Goal: Information Seeking & Learning: Learn about a topic

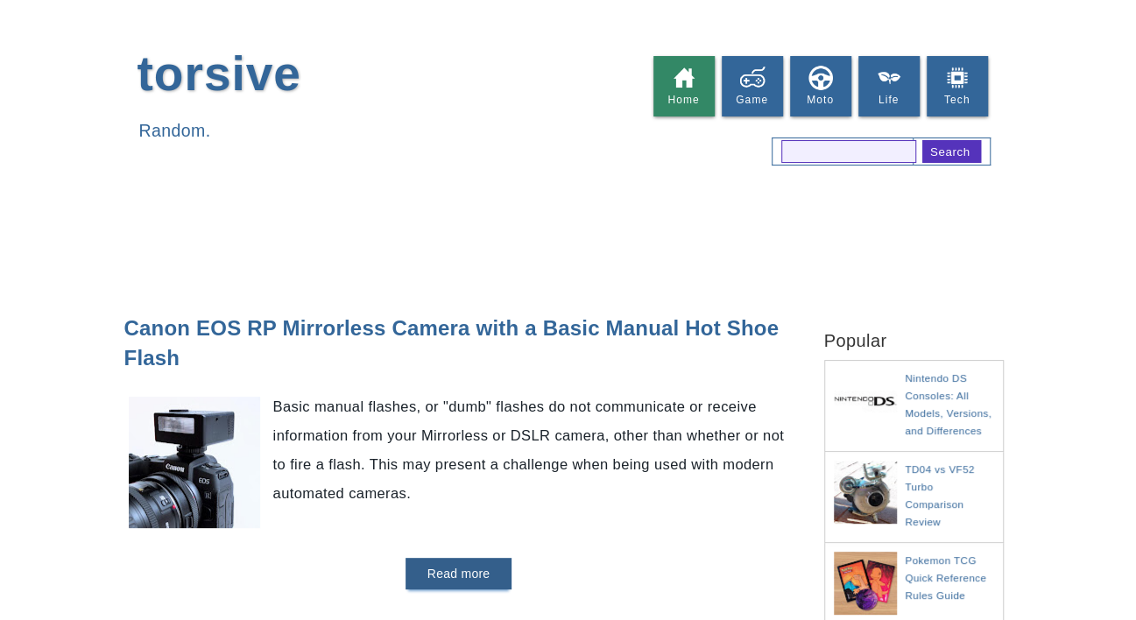
click at [86, 224] on div at bounding box center [568, 241] width 1136 height 83
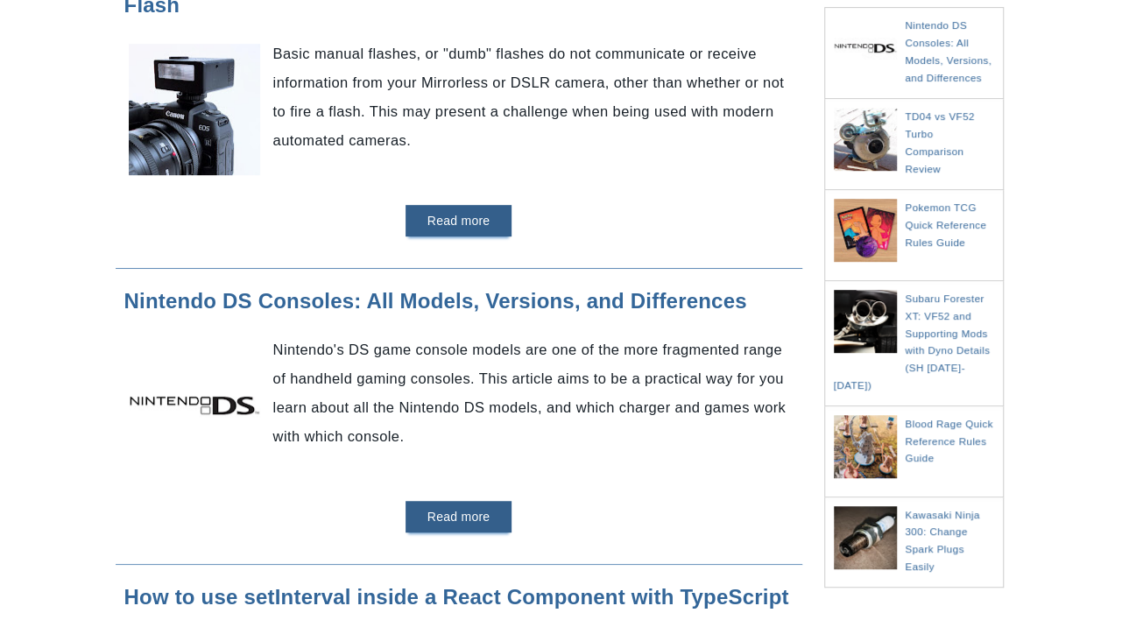
scroll to position [350, 0]
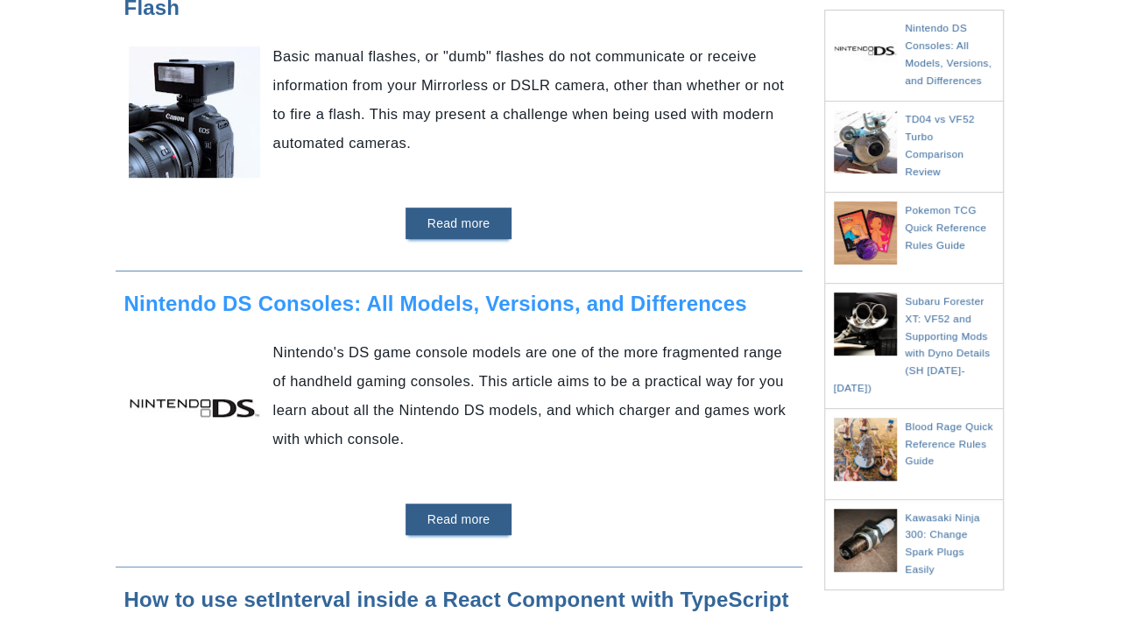
click at [645, 298] on link "Nintendo DS Consoles: All Models, Versions, and Differences" at bounding box center [435, 304] width 623 height 24
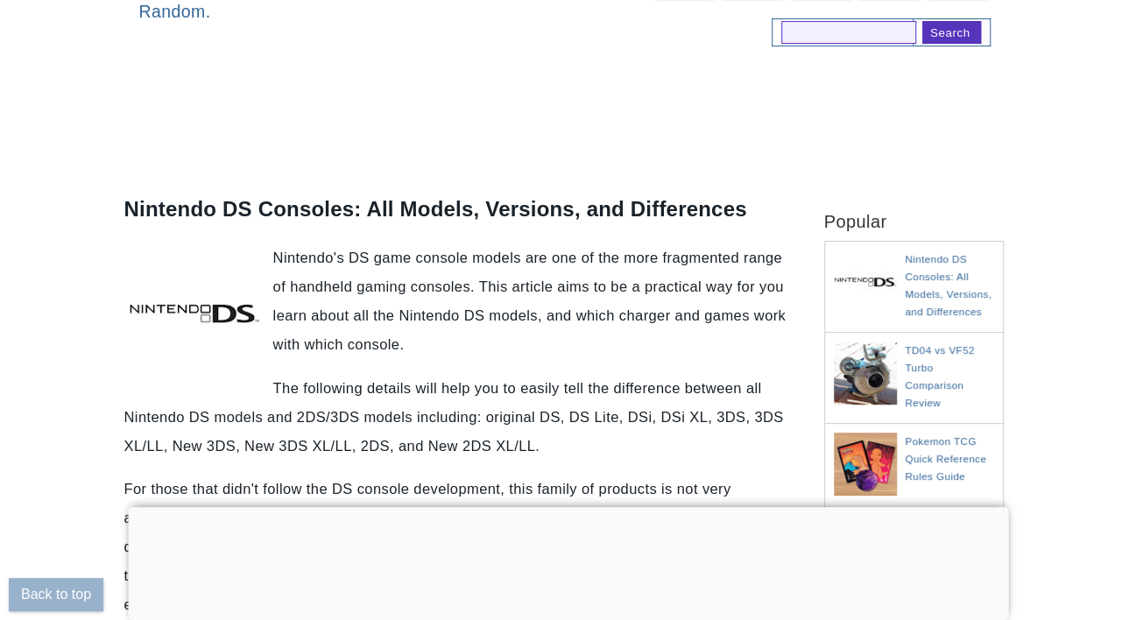
scroll to position [976, 0]
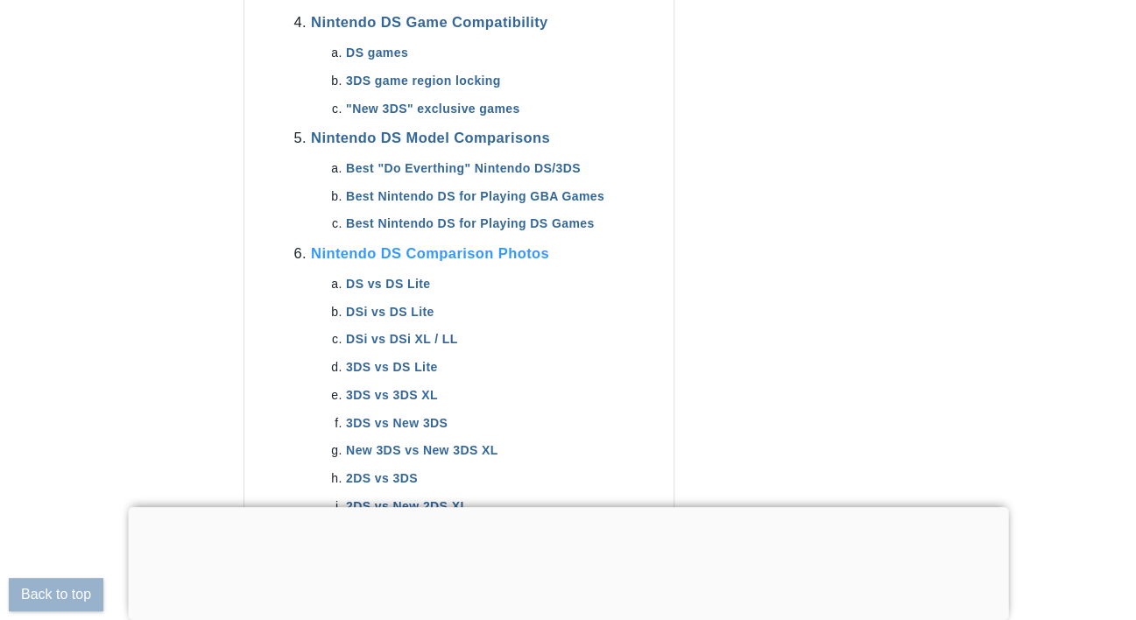
click at [516, 245] on link "Nintendo DS Comparison Photos" at bounding box center [430, 253] width 238 height 16
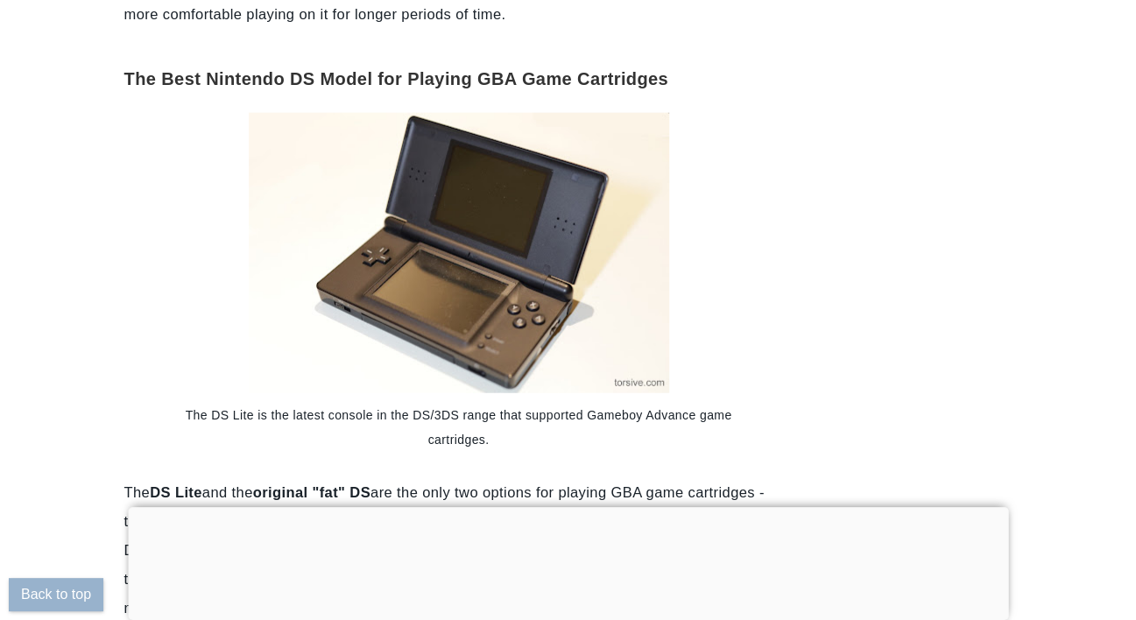
scroll to position [19144, 0]
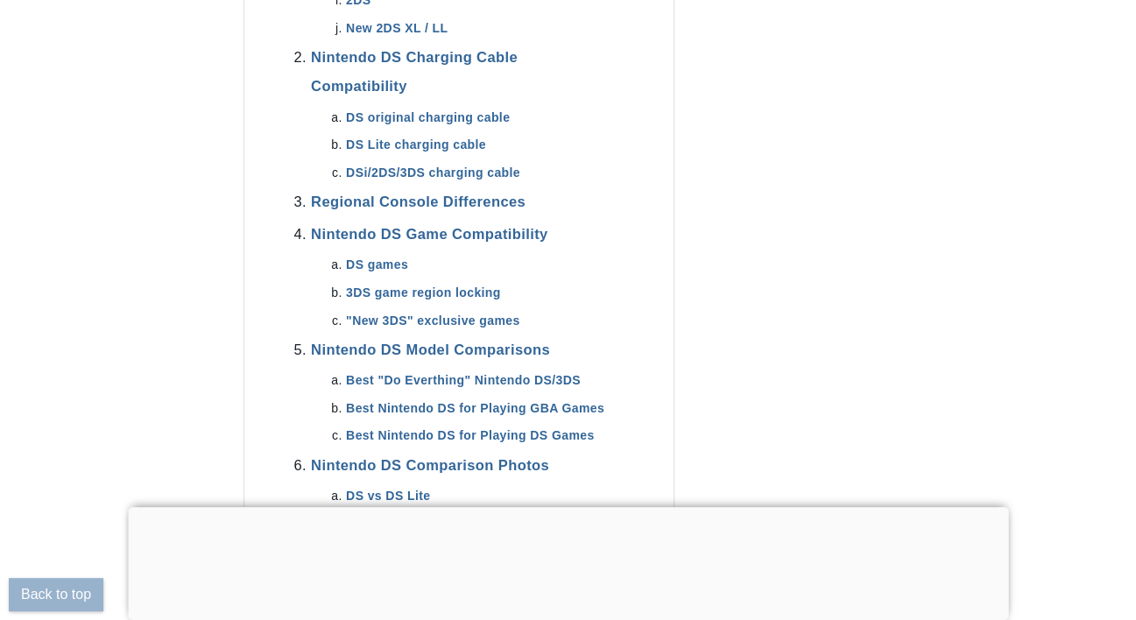
scroll to position [1139, 0]
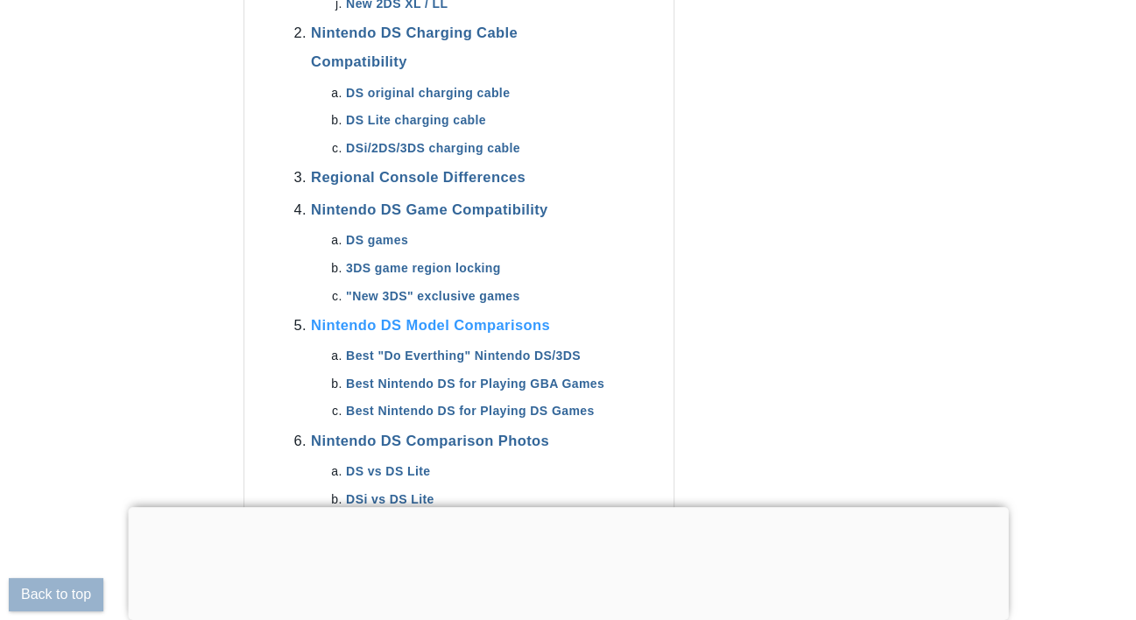
click at [489, 317] on link "Nintendo DS Model Comparisons" at bounding box center [430, 325] width 239 height 16
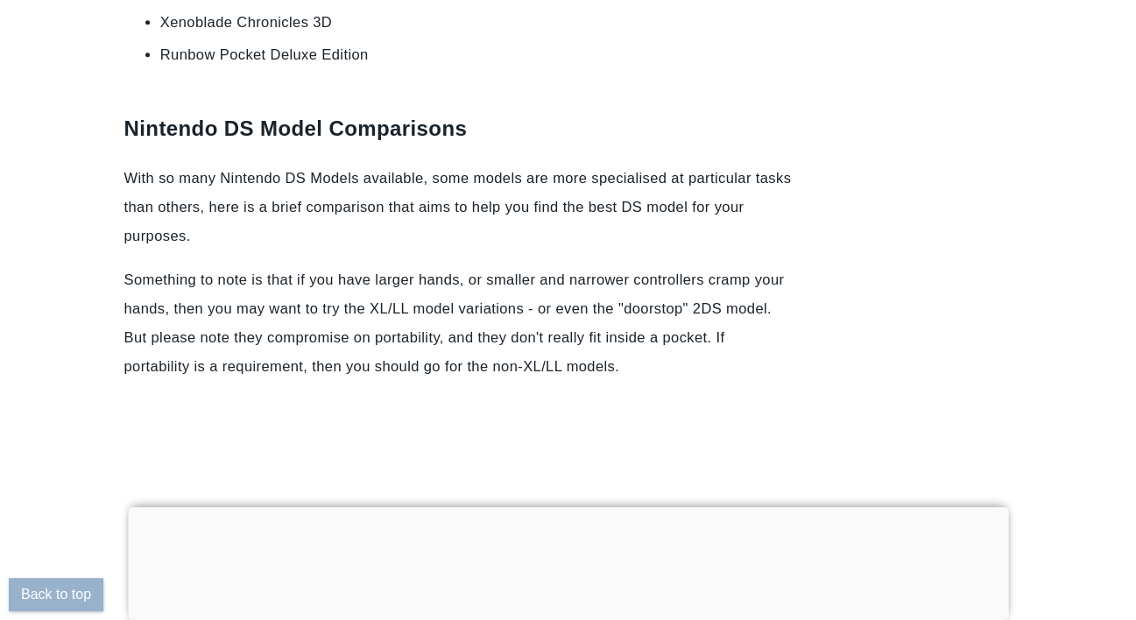
scroll to position [17537, 0]
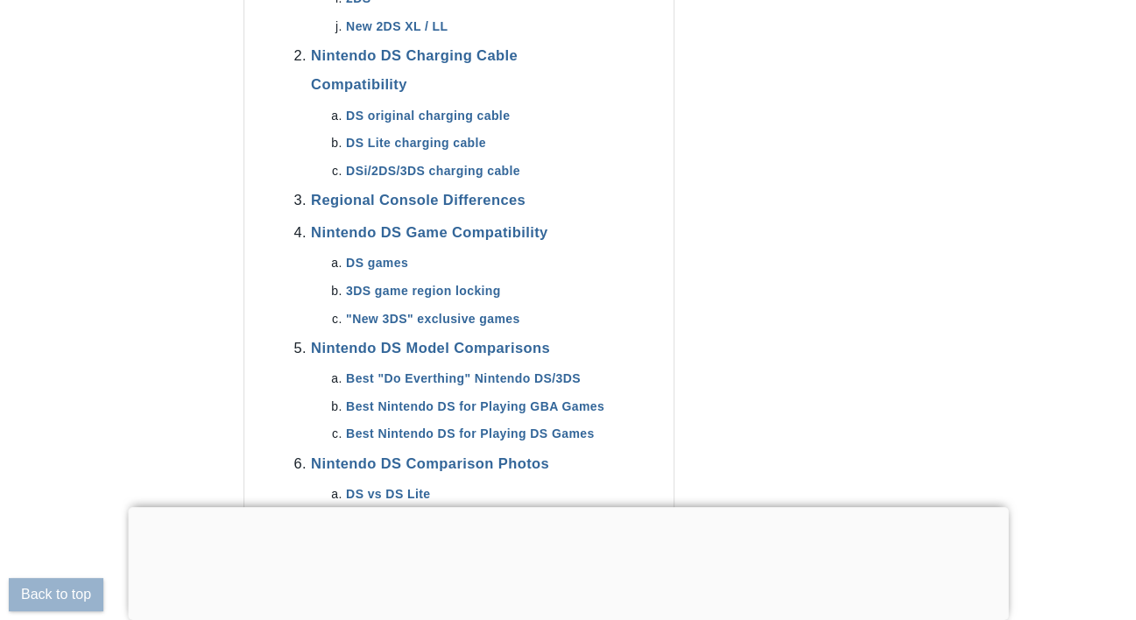
scroll to position [1139, 0]
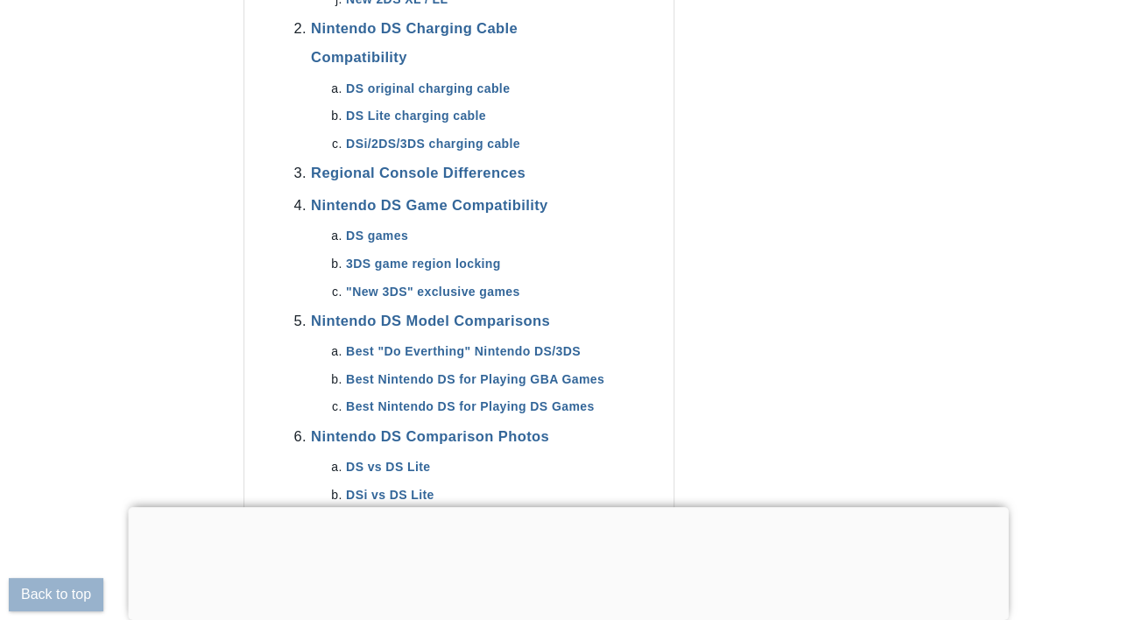
scroll to position [1153, 0]
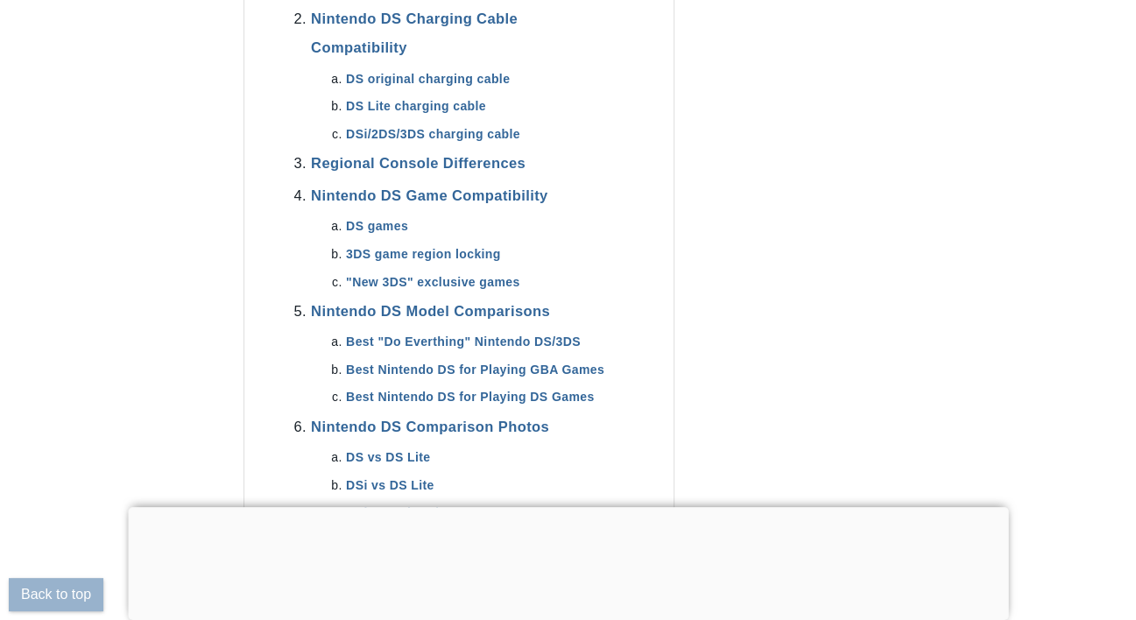
drag, startPoint x: 147, startPoint y: 178, endPoint x: 162, endPoint y: 215, distance: 39.7
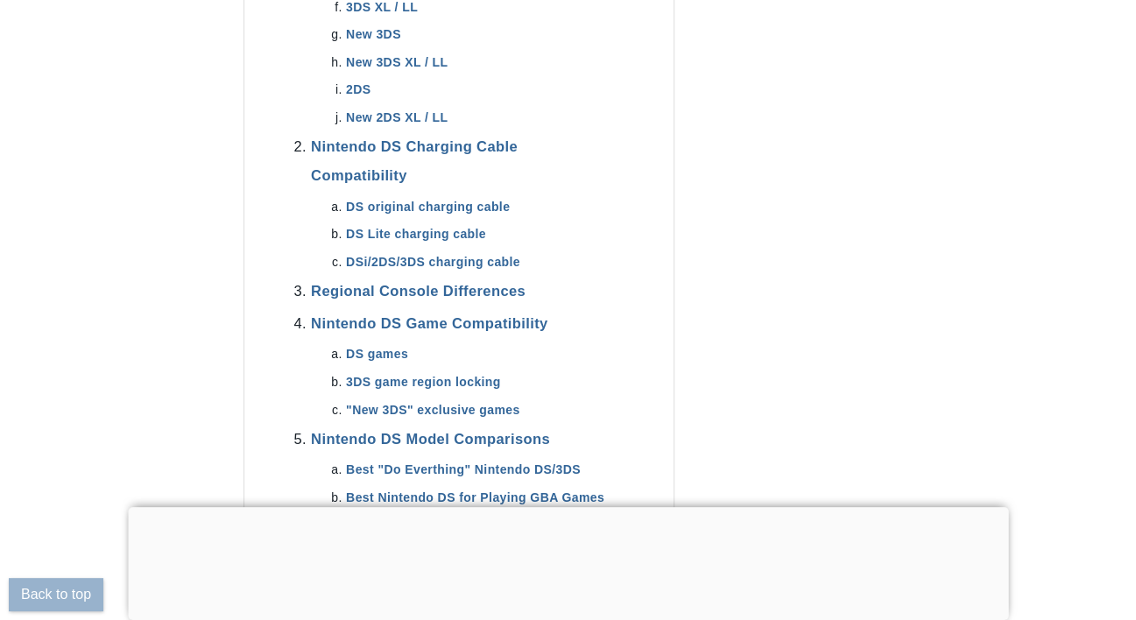
scroll to position [1065, 0]
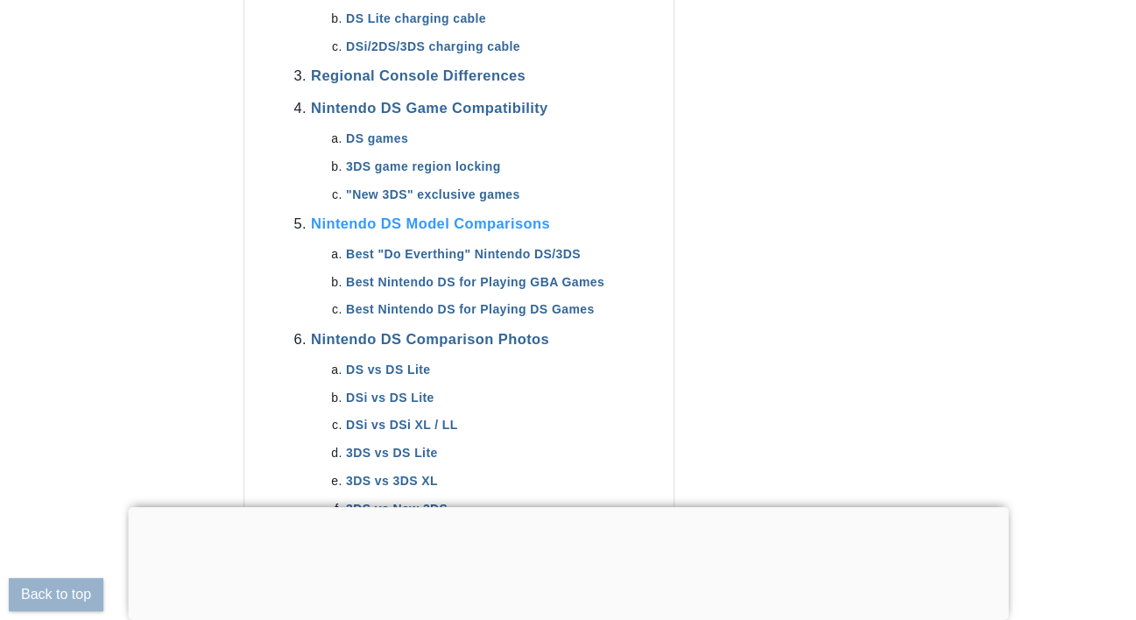
click at [430, 215] on link "Nintendo DS Model Comparisons" at bounding box center [430, 223] width 239 height 16
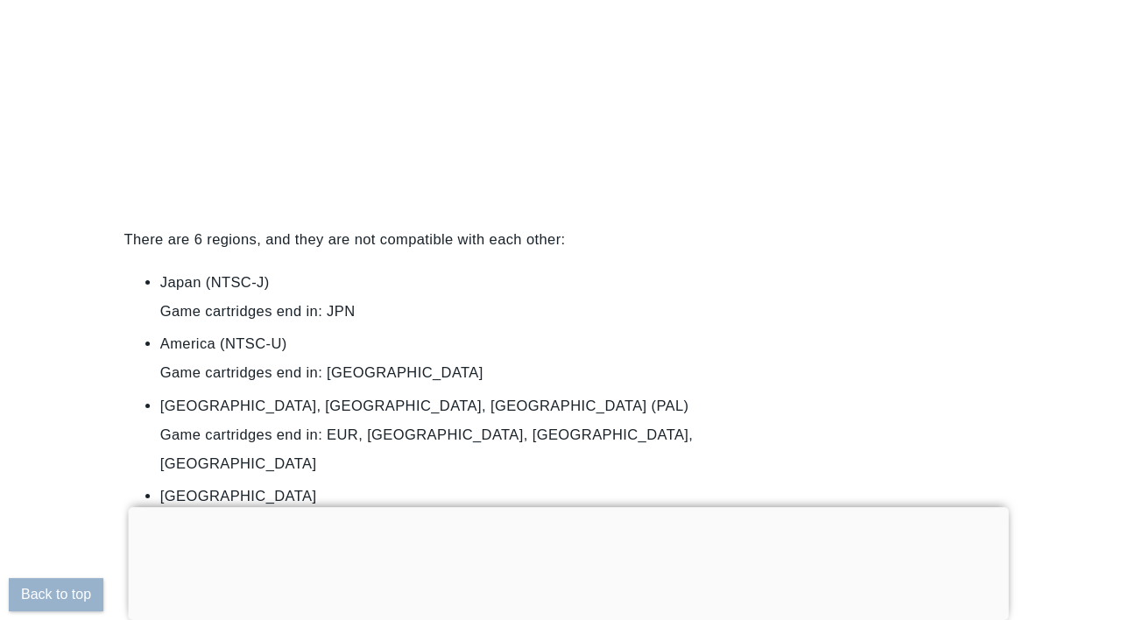
scroll to position [17537, 0]
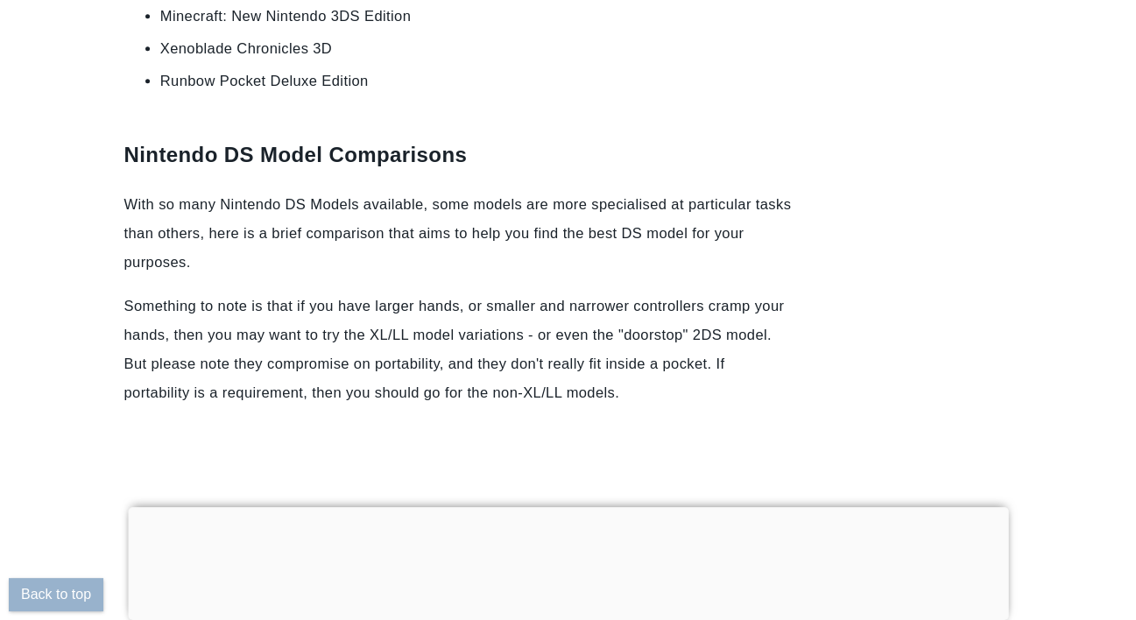
drag, startPoint x: 396, startPoint y: 62, endPoint x: 517, endPoint y: 47, distance: 121.8
click at [396, 103] on h1 "Nintendo DS Model Comparisons" at bounding box center [458, 139] width 669 height 73
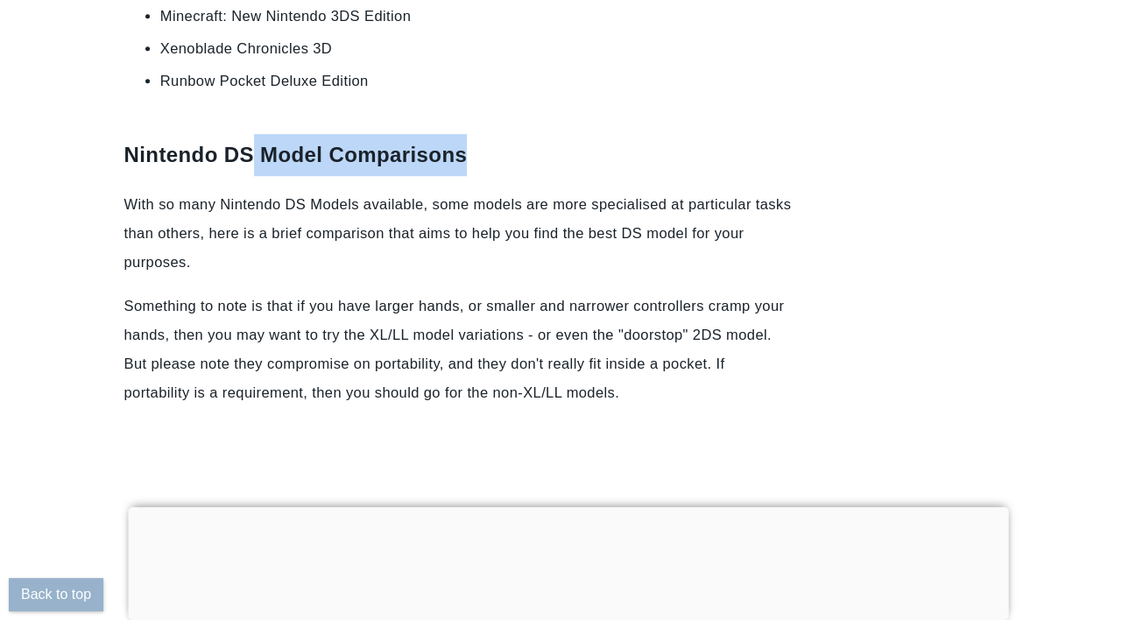
drag, startPoint x: 516, startPoint y: 57, endPoint x: 254, endPoint y: 60, distance: 261.9
click at [254, 103] on h1 "Nintendo DS Model Comparisons" at bounding box center [458, 139] width 669 height 73
copy h1 "Model Comparisons"
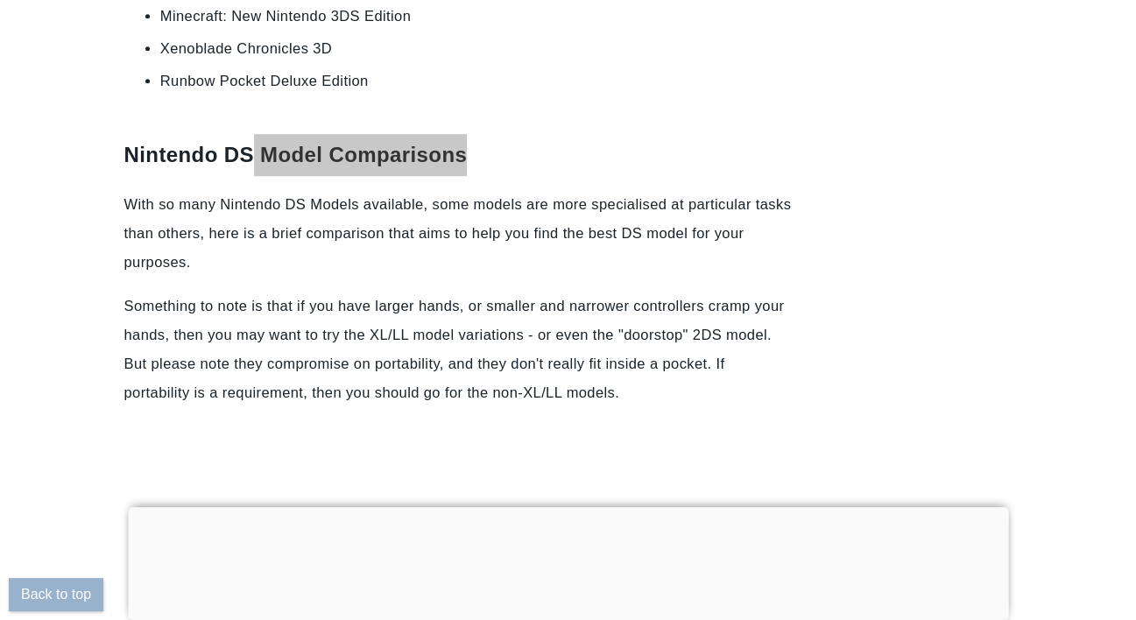
scroll to position [18, 0]
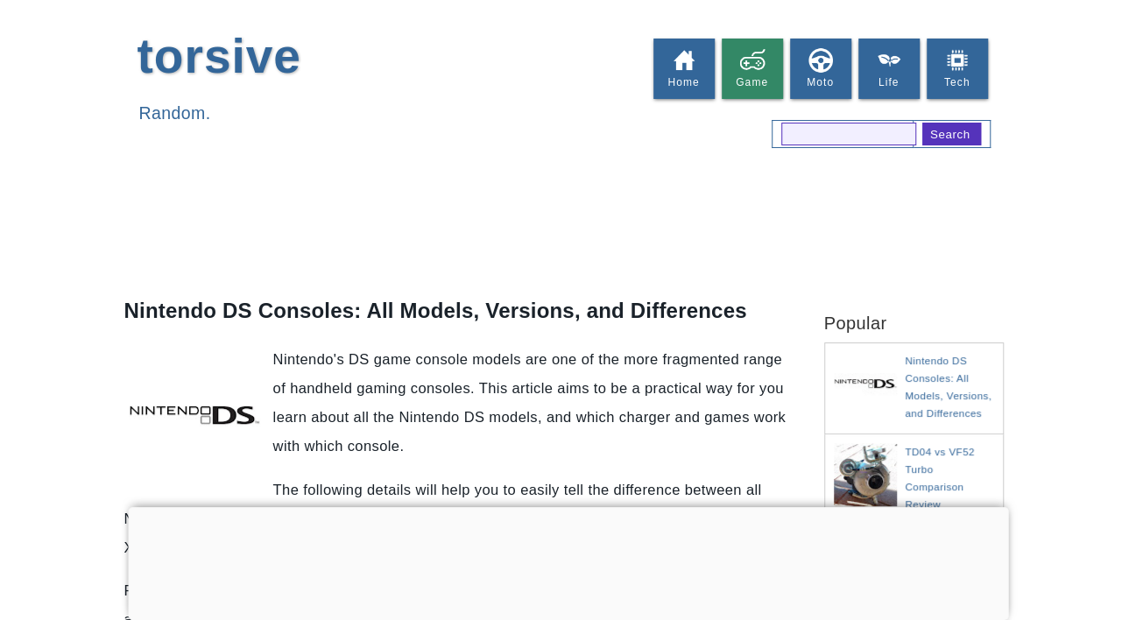
click at [1081, 249] on div at bounding box center [568, 223] width 1136 height 83
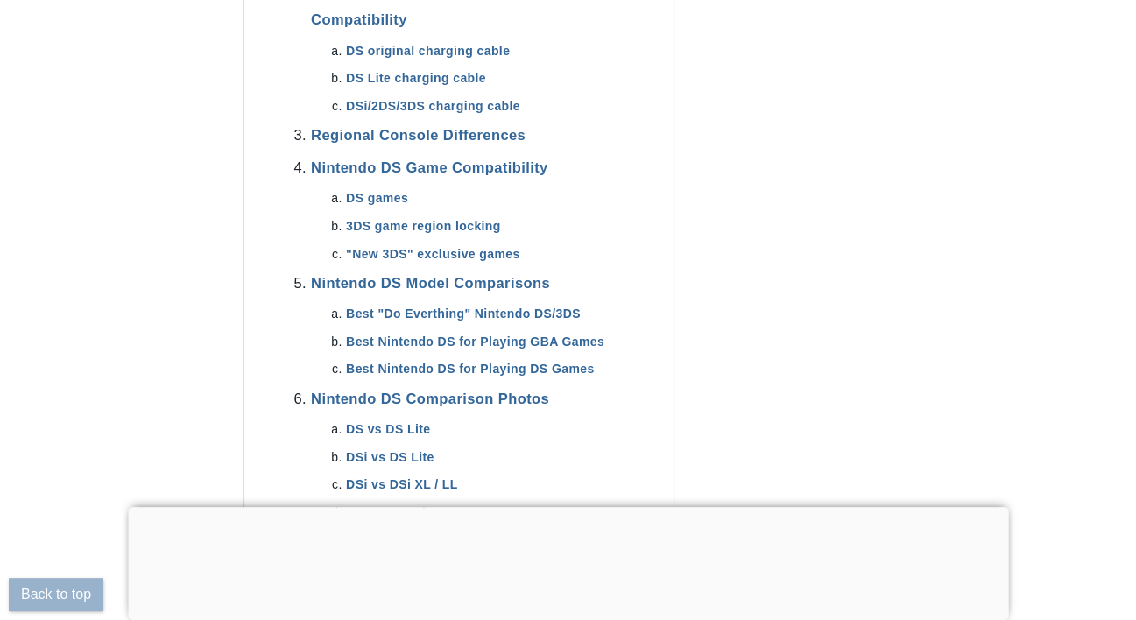
scroll to position [1244, 0]
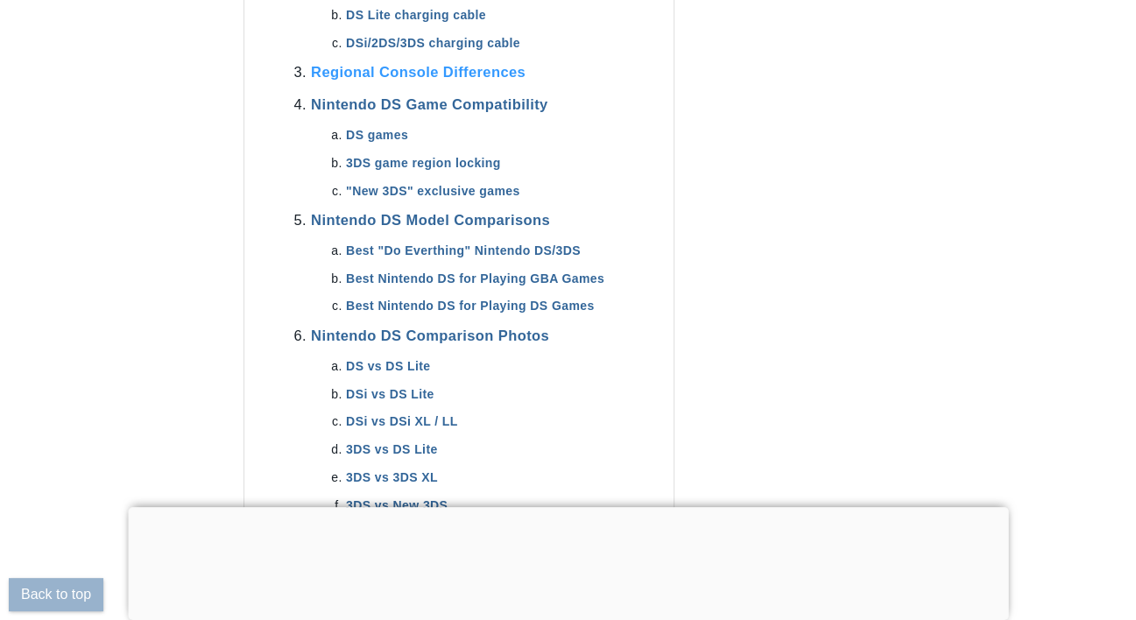
click at [478, 64] on link "Regional Console Differences" at bounding box center [418, 72] width 215 height 16
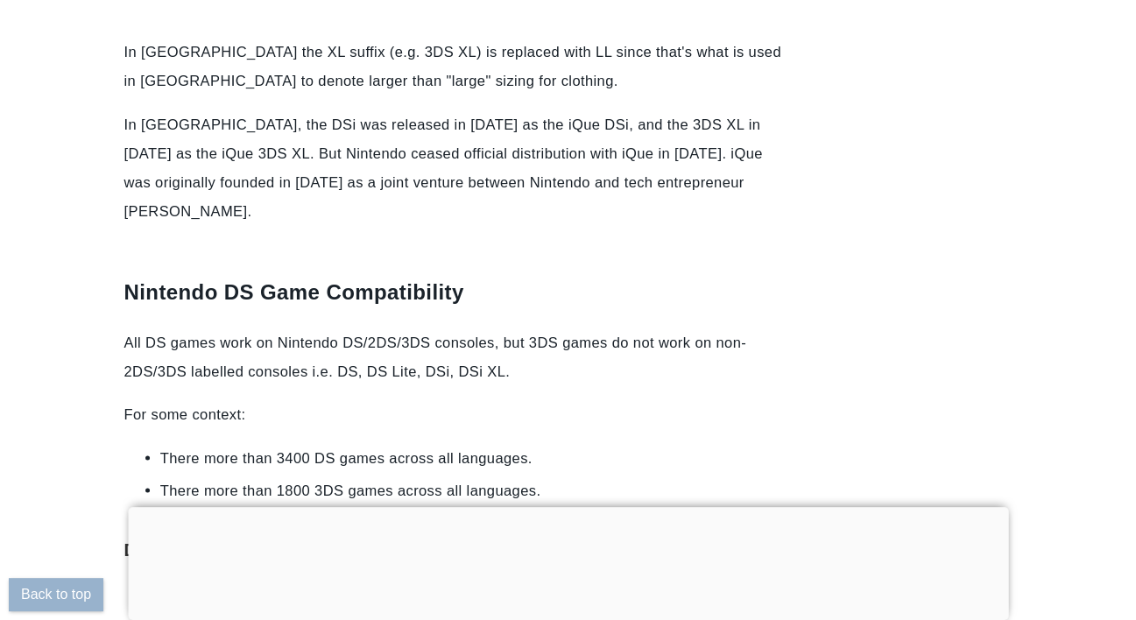
scroll to position [14917, 0]
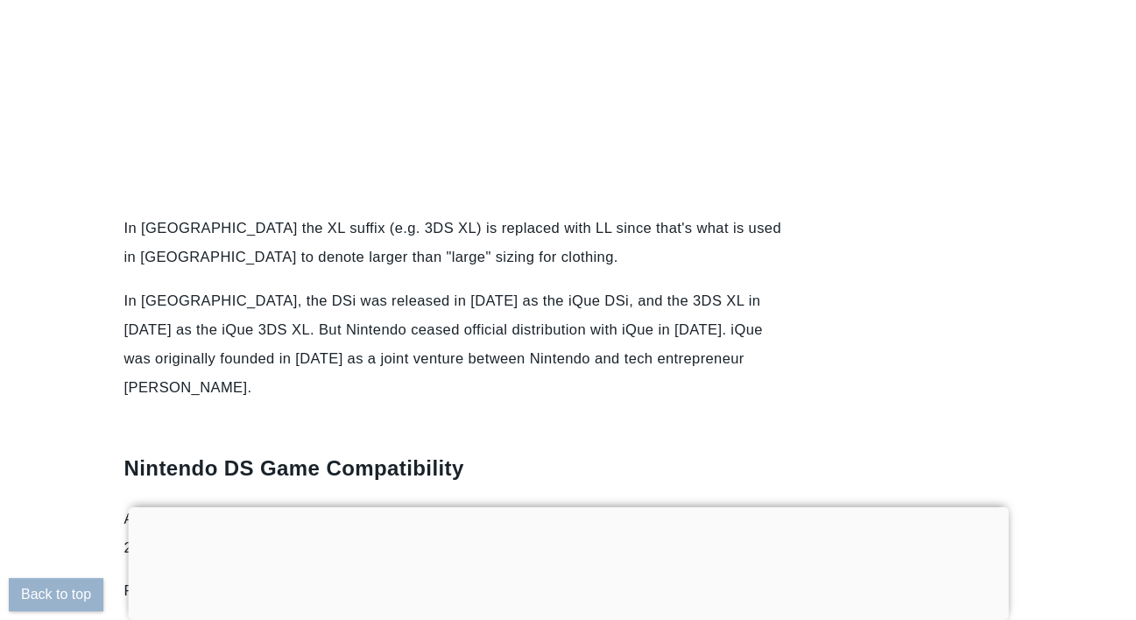
click at [1113, 120] on div "Nintendo DS Consoles: All Models, Versions, and Differences Nintendo's DS game …" at bounding box center [568, 564] width 1136 height 30396
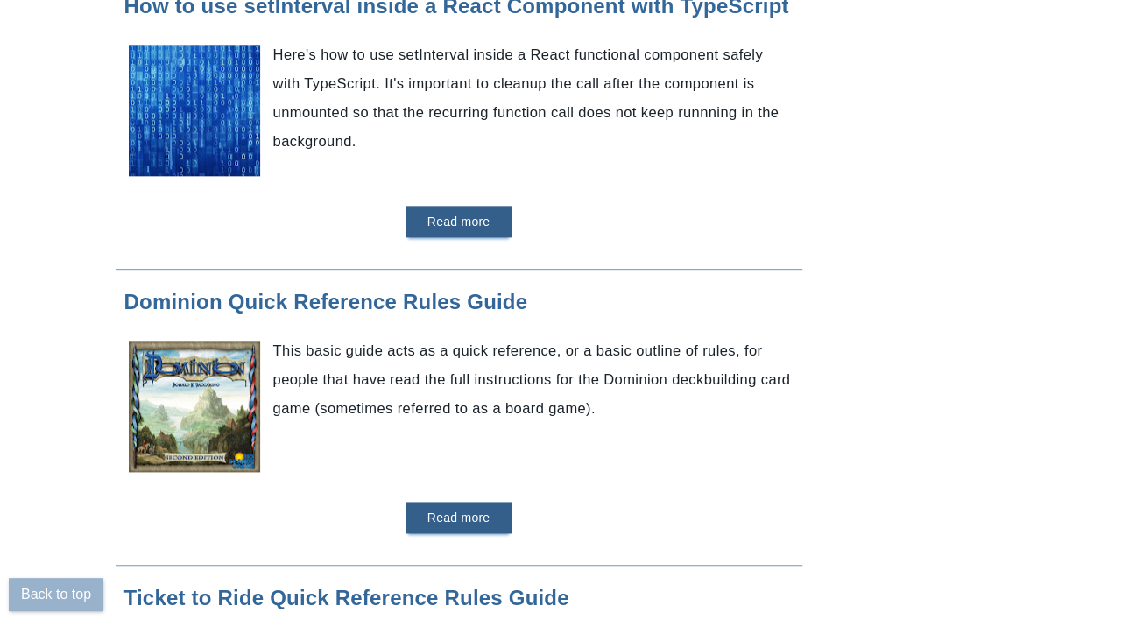
scroll to position [613, 0]
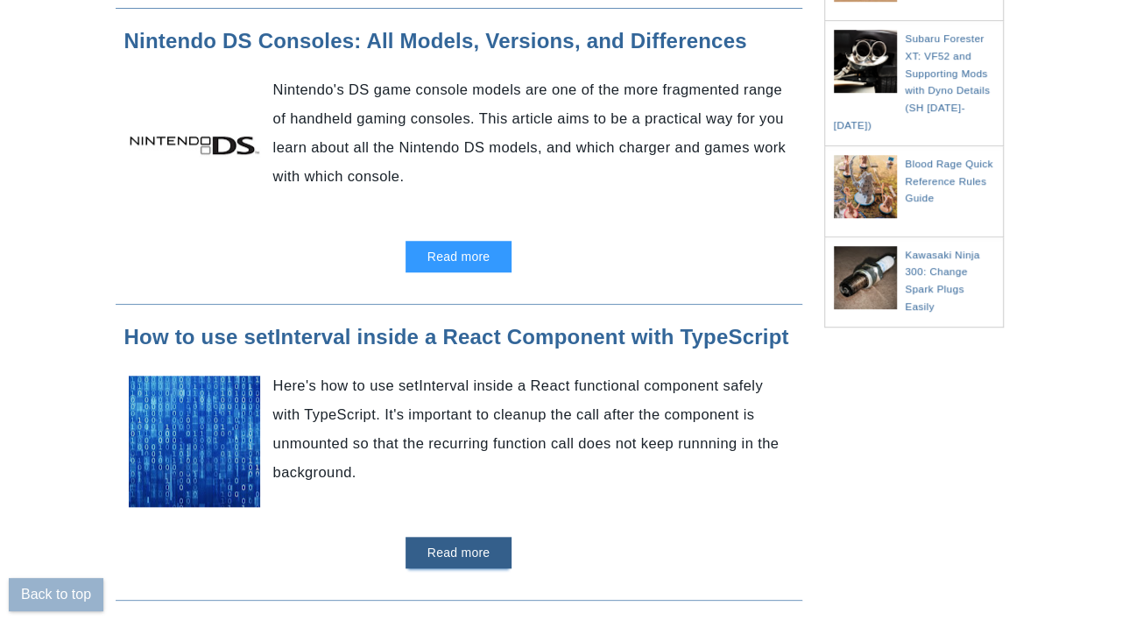
click at [489, 246] on link "Read more" at bounding box center [459, 257] width 107 height 32
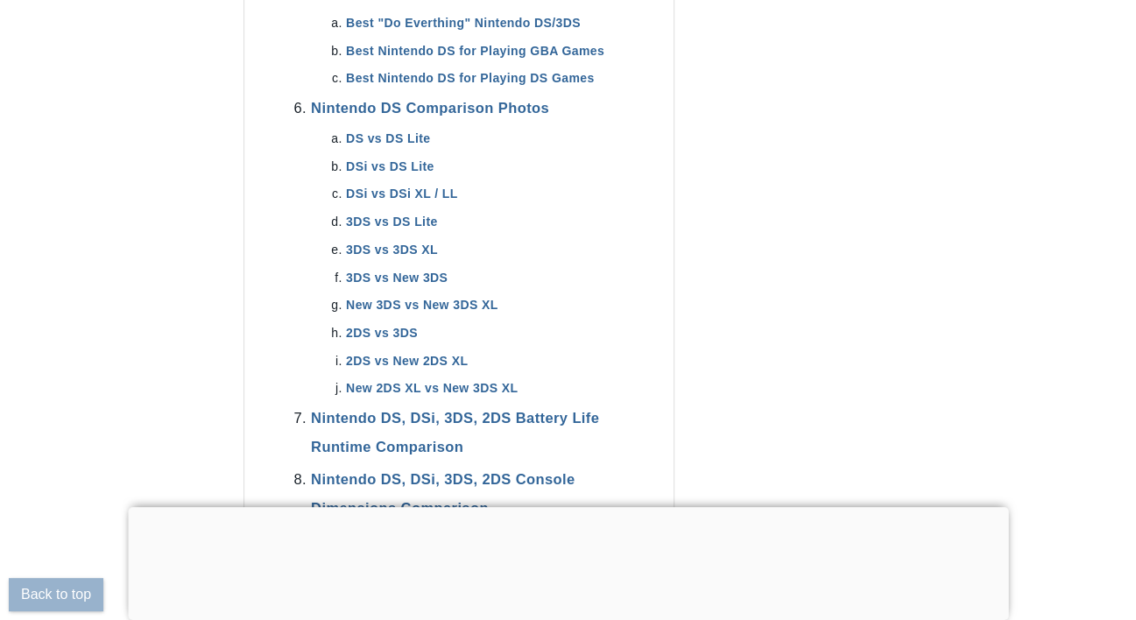
scroll to position [1402, 0]
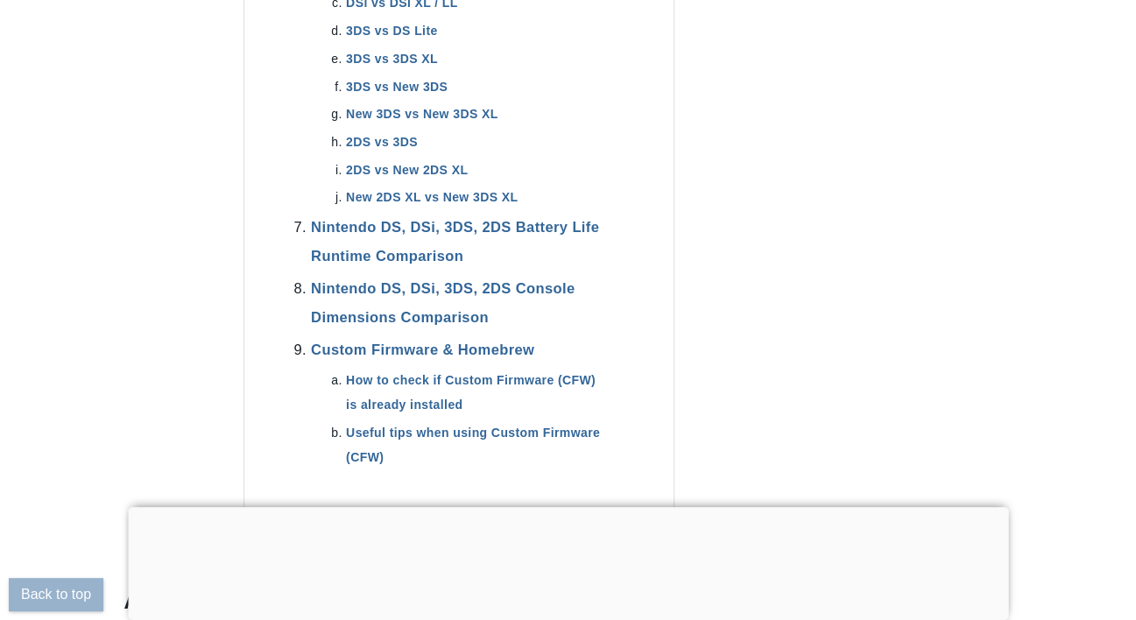
scroll to position [1664, 0]
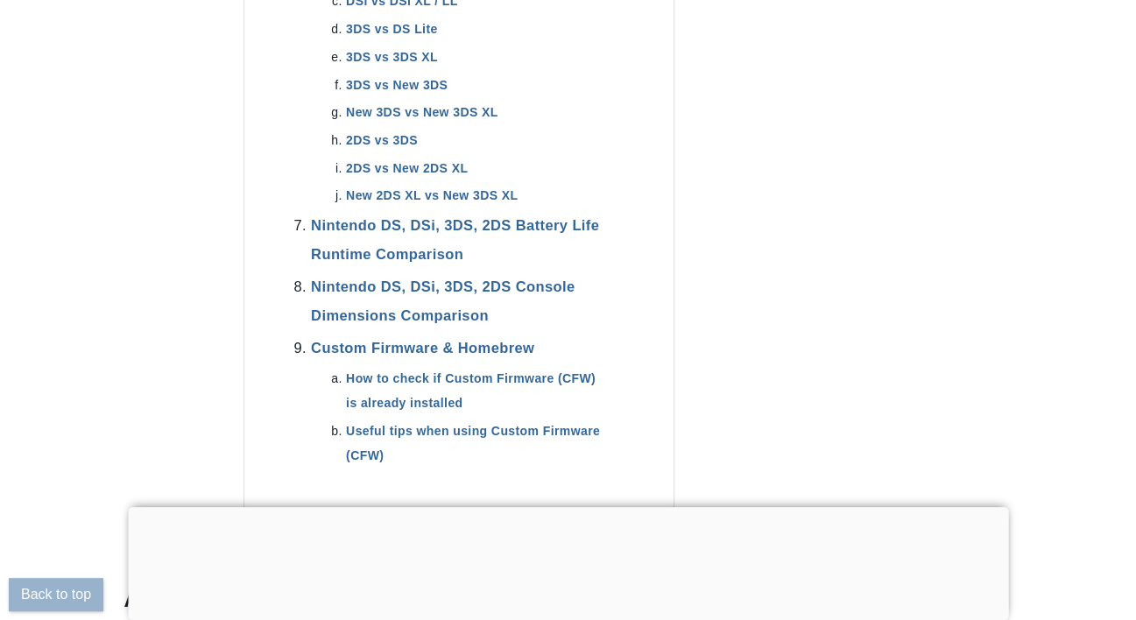
click at [463, 212] on li "Nintendo DS, DSi, 3DS, 2DS Battery Life Runtime Comparison" at bounding box center [458, 239] width 295 height 58
click at [443, 210] on li "Nintendo DS, DSi, 3DS, 2DS Battery Life Runtime Comparison" at bounding box center [458, 239] width 295 height 58
click at [434, 216] on link "Nintendo DS, DSi, 3DS, 2DS Battery Life Runtime Comparison" at bounding box center [455, 238] width 288 height 45
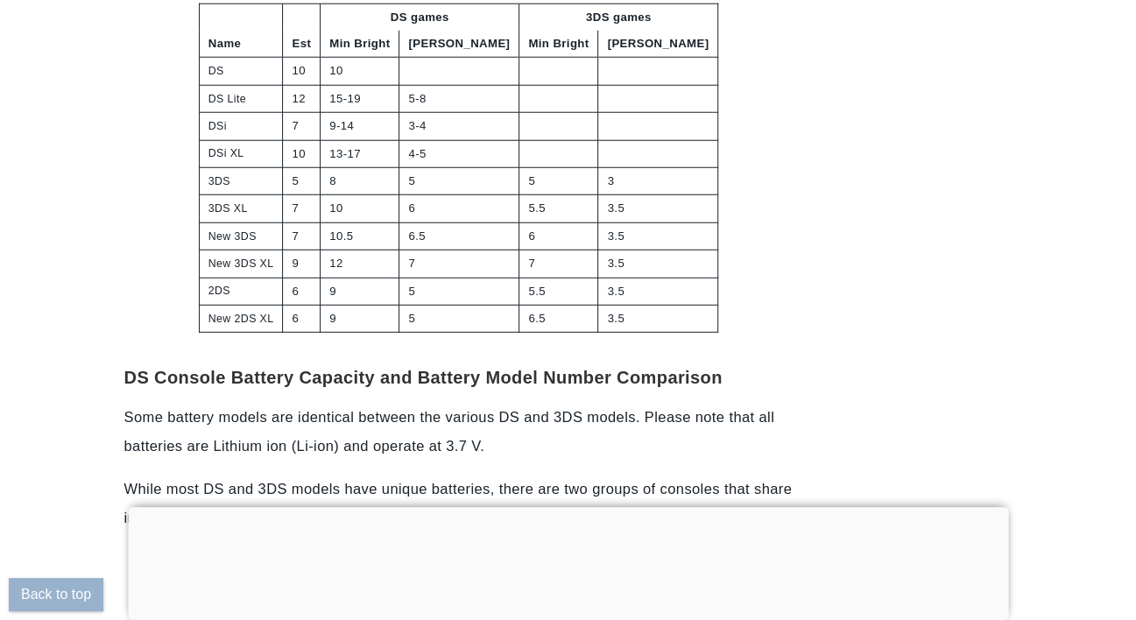
scroll to position [26269, 0]
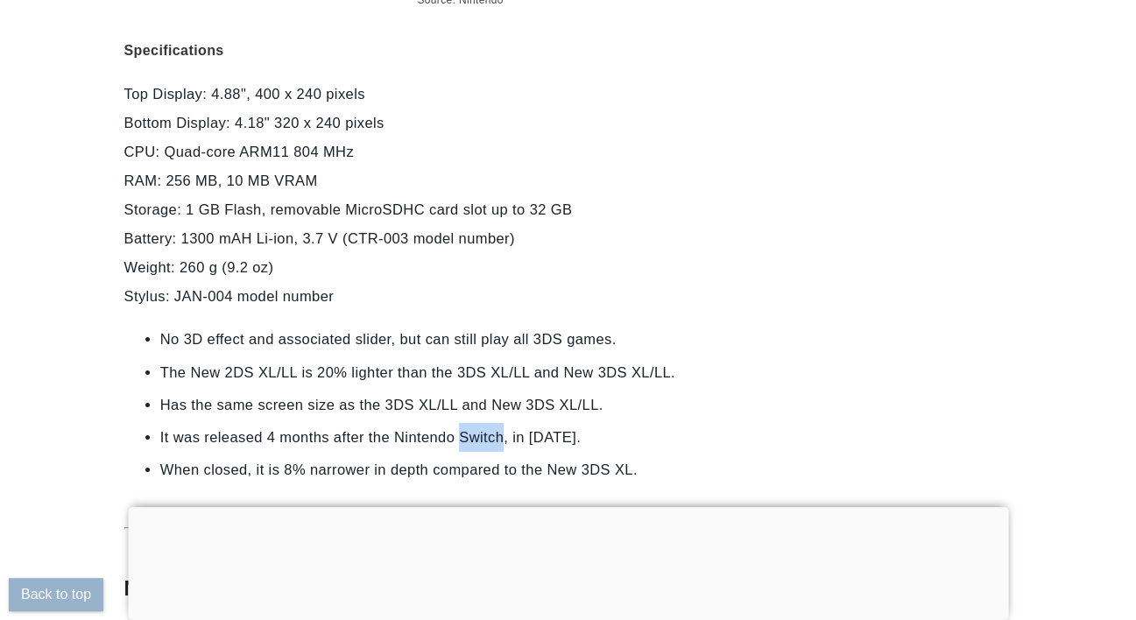
scroll to position [12940, 0]
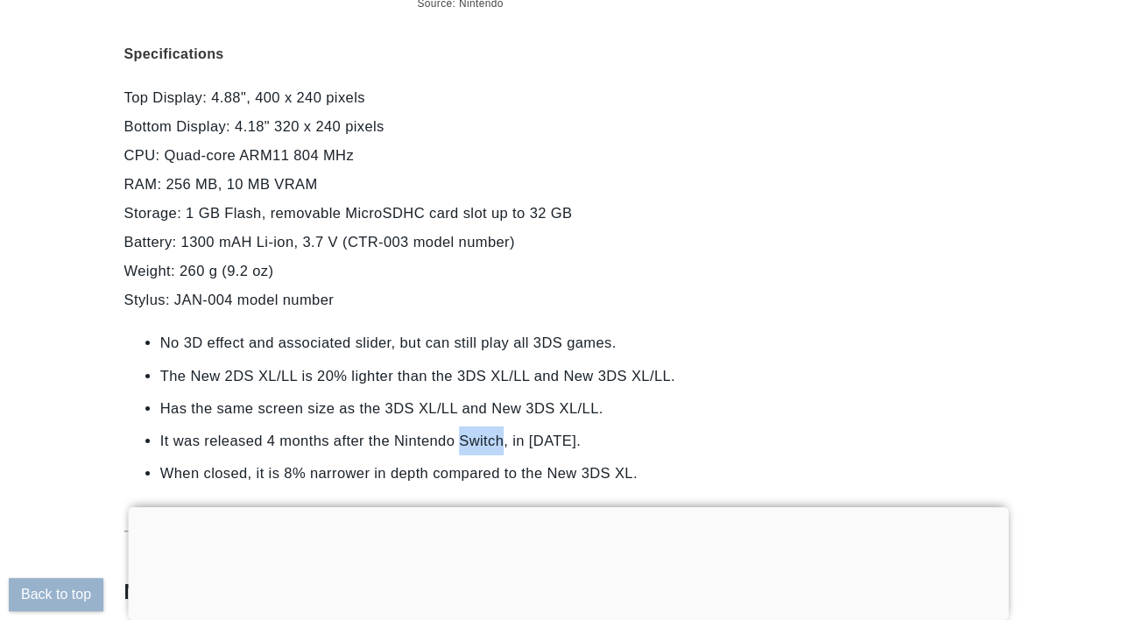
click at [670, 427] on li "It was released 4 months after the Nintendo Switch, in July 2017." at bounding box center [458, 441] width 597 height 29
click at [650, 251] on p "Top Display: 4.88", 400 x 240 pixels Bottom Display: 4.18" 320 x 240 pixels CPU…" at bounding box center [458, 198] width 669 height 231
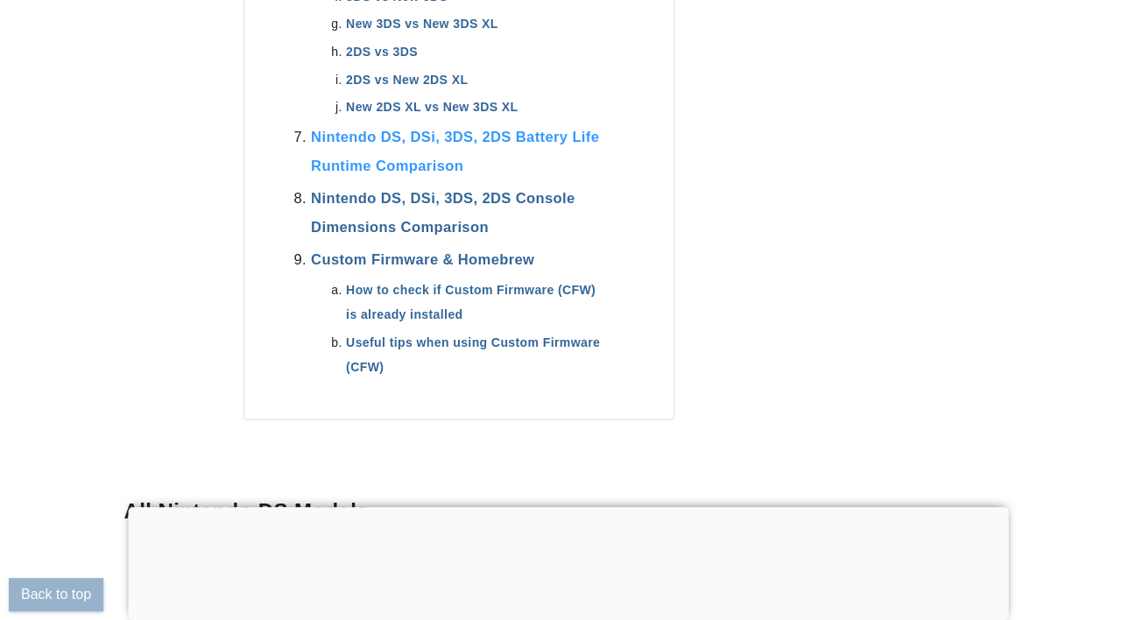
click at [456, 129] on link "Nintendo DS, DSi, 3DS, 2DS Battery Life Runtime Comparison" at bounding box center [455, 151] width 288 height 45
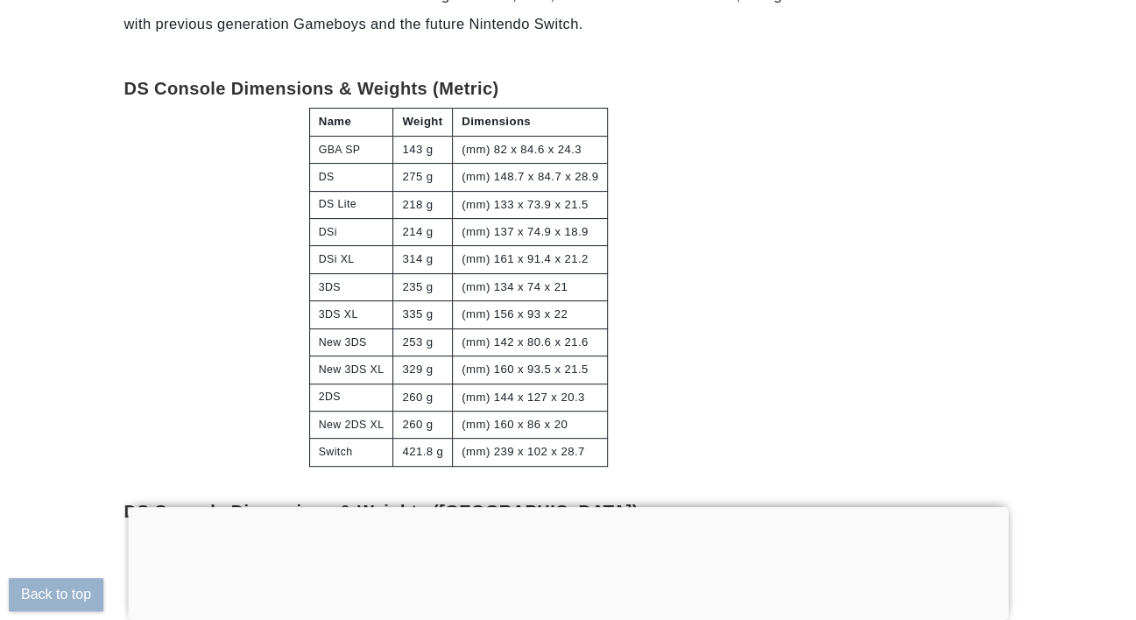
scroll to position [27408, 0]
